Goal: Task Accomplishment & Management: Complete application form

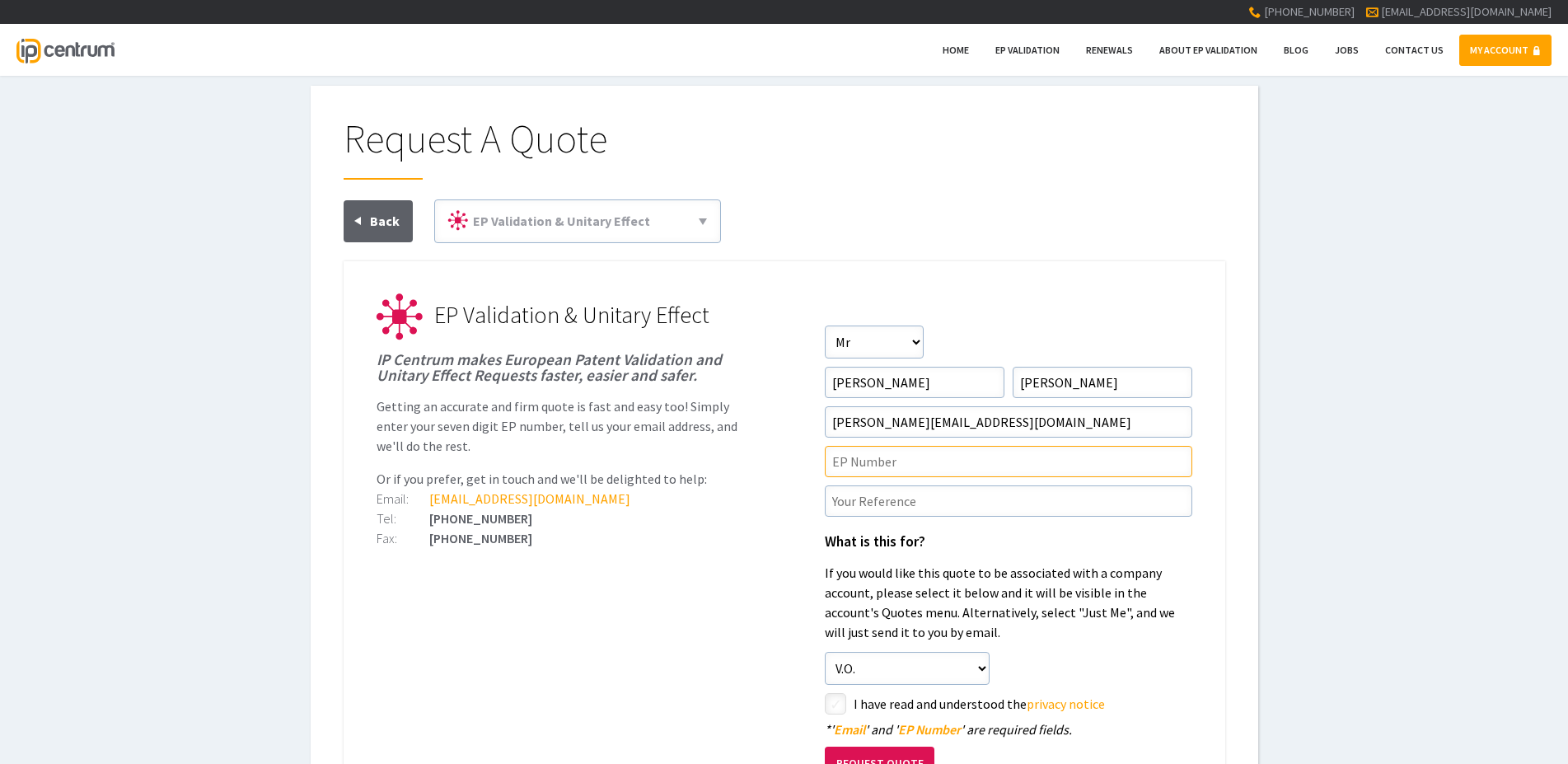
click at [871, 454] on input"] "text" at bounding box center [1008, 461] width 367 height 31
paste input"] "EP3837241"
type input"] "EP3837241"
click at [849, 501] on input"] "text" at bounding box center [1008, 500] width 367 height 31
click at [874, 502] on input"] "text" at bounding box center [1008, 500] width 367 height 31
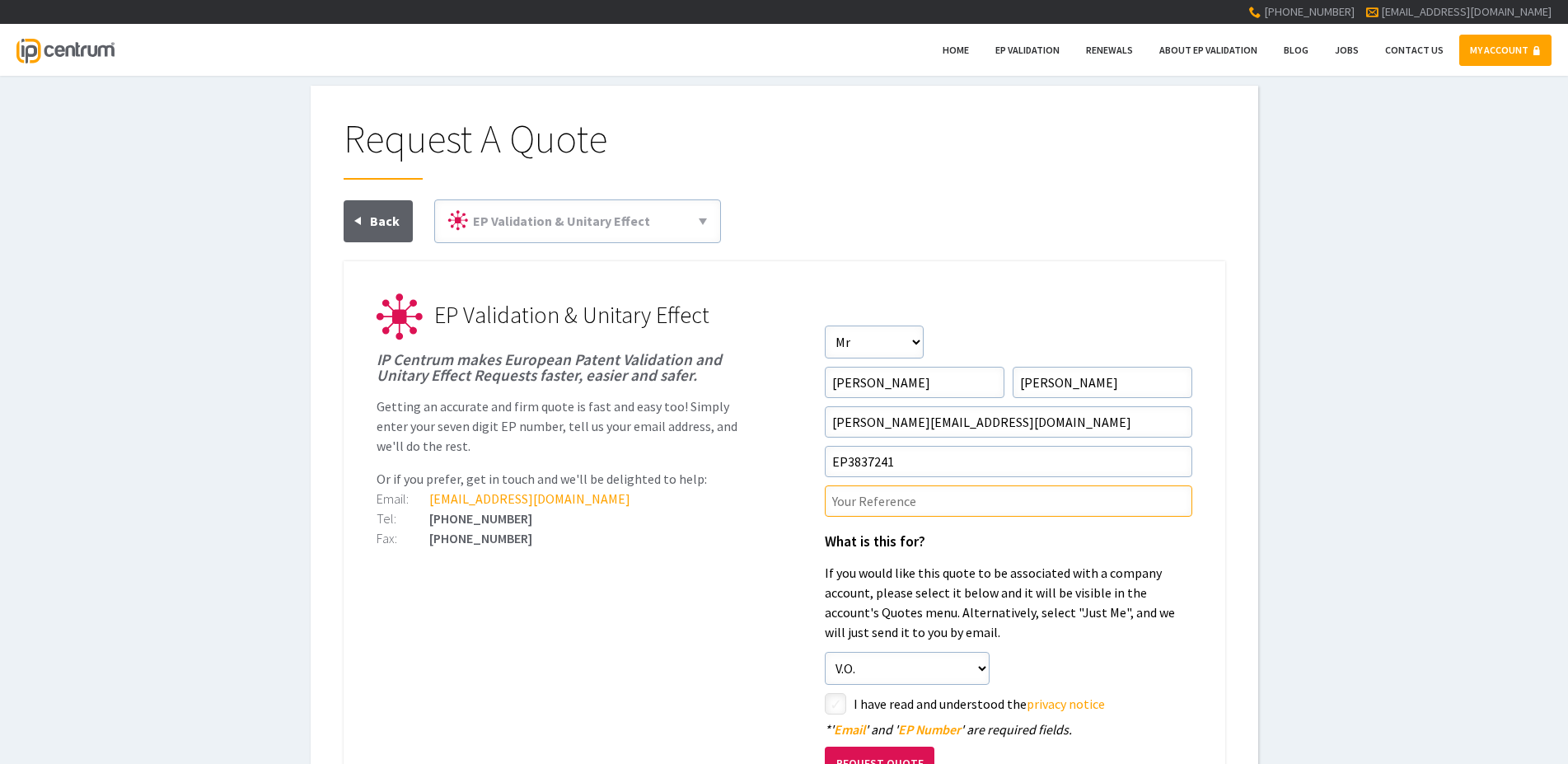
paste input"] "P129522EP00"
type input"] "P129522EP00"
click at [841, 704] on input"] "checkbox" at bounding box center [838, 706] width 20 height 20
checkbox input"] "true"
click at [867, 751] on button "Request Quote" at bounding box center [880, 764] width 110 height 34
